Goal: Information Seeking & Learning: Learn about a topic

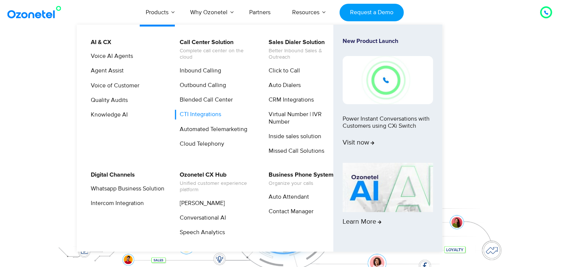
click at [184, 115] on link "CTI Integrations" at bounding box center [198, 114] width 47 height 9
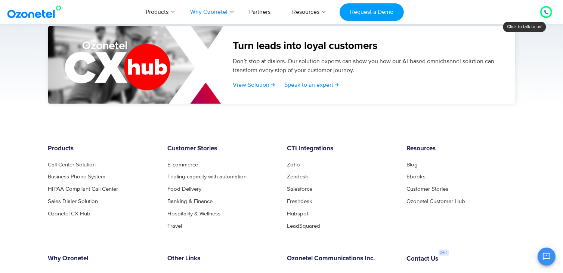
scroll to position [1241, 0]
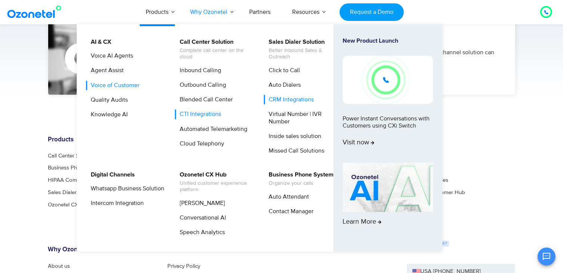
click at [116, 83] on link "Voice of Customer" at bounding box center [113, 85] width 55 height 9
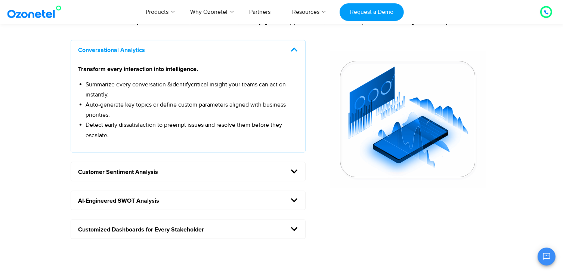
scroll to position [653, 0]
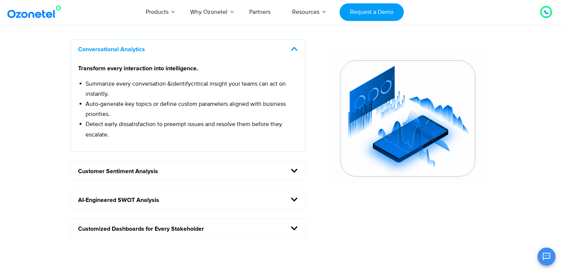
click at [203, 170] on h5 "Customer Sentiment Analysis" at bounding box center [188, 170] width 235 height 19
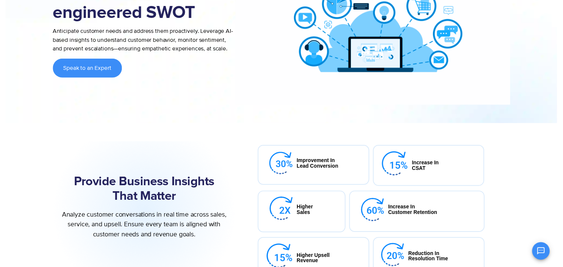
scroll to position [0, 0]
